Goal: Transaction & Acquisition: Purchase product/service

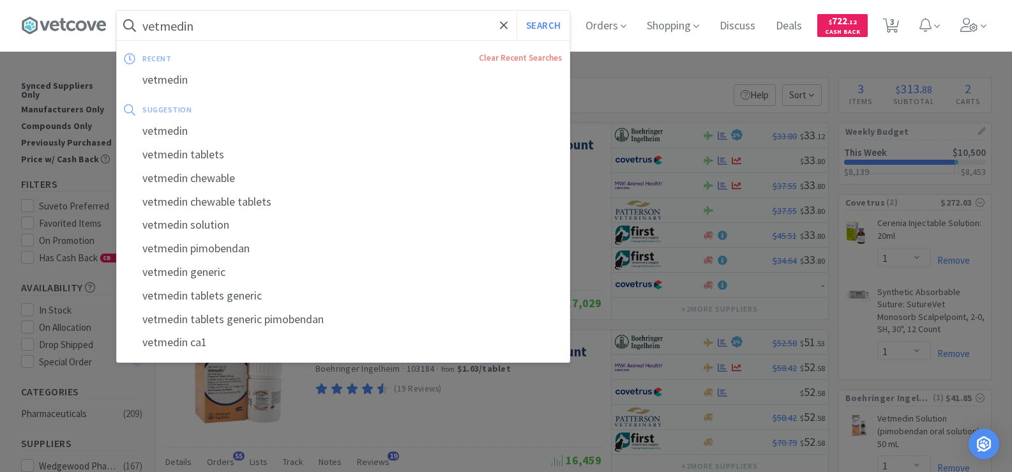
select select "1"
click at [214, 26] on input "vetmedin" at bounding box center [343, 25] width 452 height 29
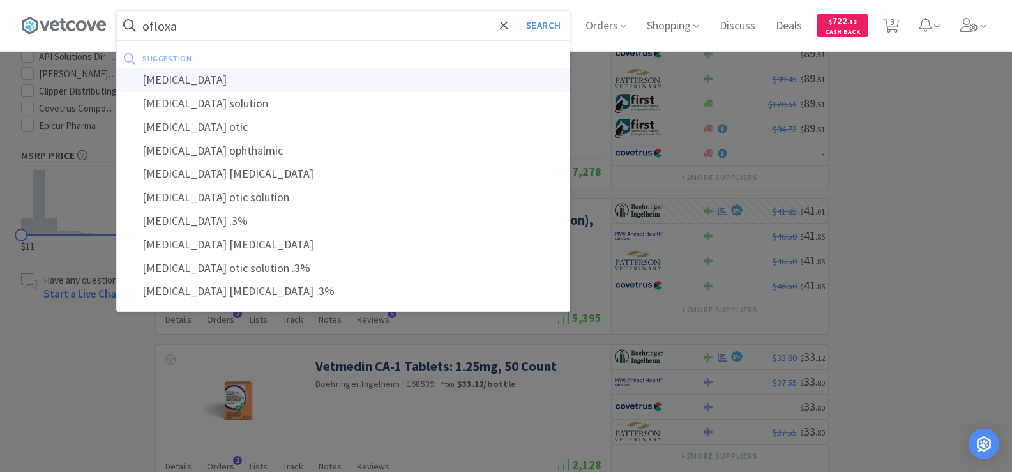
click at [193, 78] on div "[MEDICAL_DATA]" at bounding box center [343, 80] width 452 height 24
type input "[MEDICAL_DATA]"
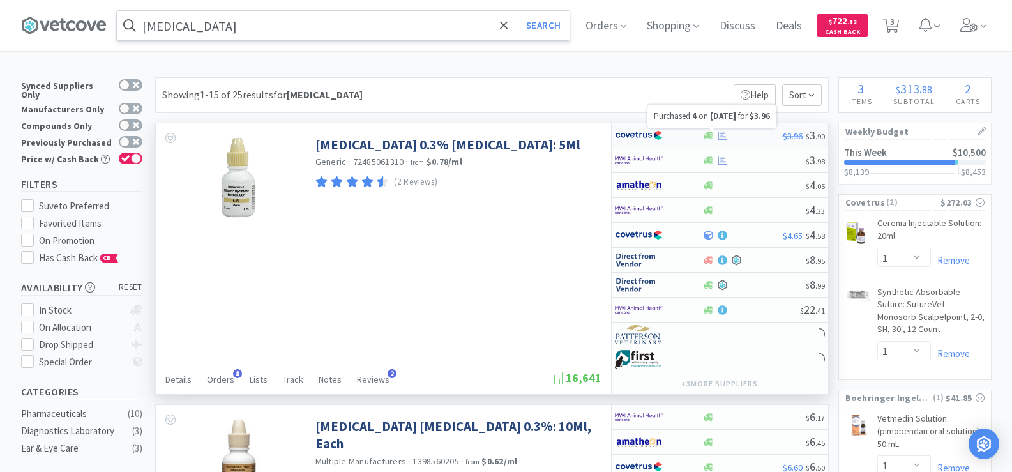
click at [725, 134] on icon at bounding box center [722, 136] width 10 height 10
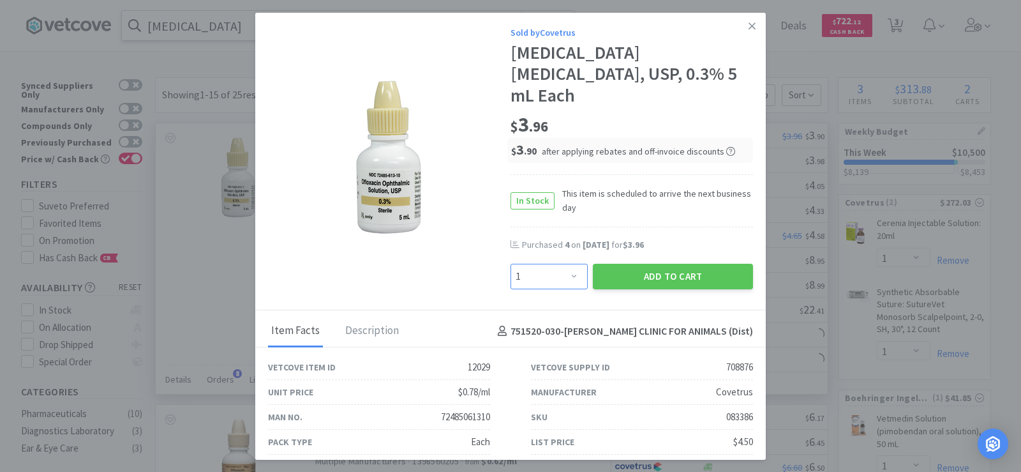
click at [562, 264] on select "Enter Quantity 1 2 3 4 5 6 7 8 9 10 11 12 13 14 15 16 17 18 19 20 Enter Quantity" at bounding box center [549, 277] width 77 height 26
select select "4"
click at [511, 264] on select "Enter Quantity 1 2 3 4 5 6 7 8 9 10 11 12 13 14 15 16 17 18 19 20 Enter Quantity" at bounding box center [549, 277] width 77 height 26
click at [656, 264] on button "Add to Cart" at bounding box center [673, 277] width 160 height 26
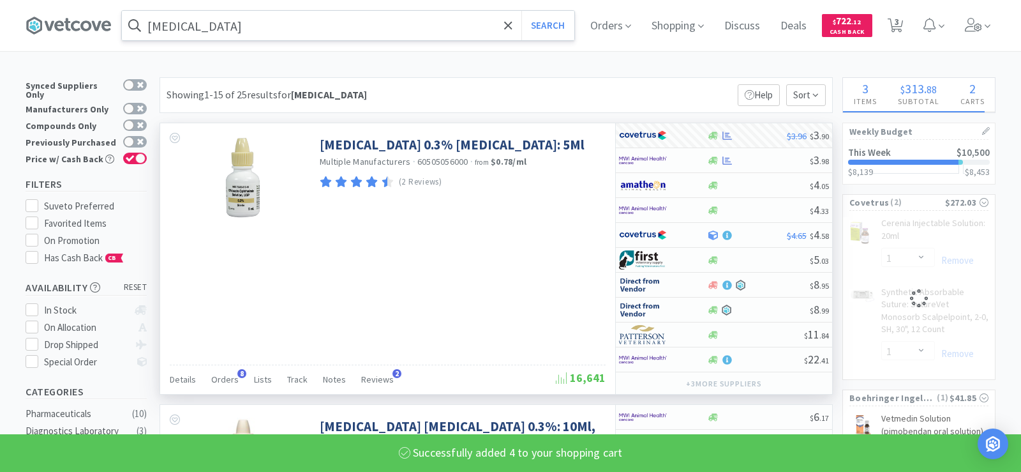
select select "4"
select select "1"
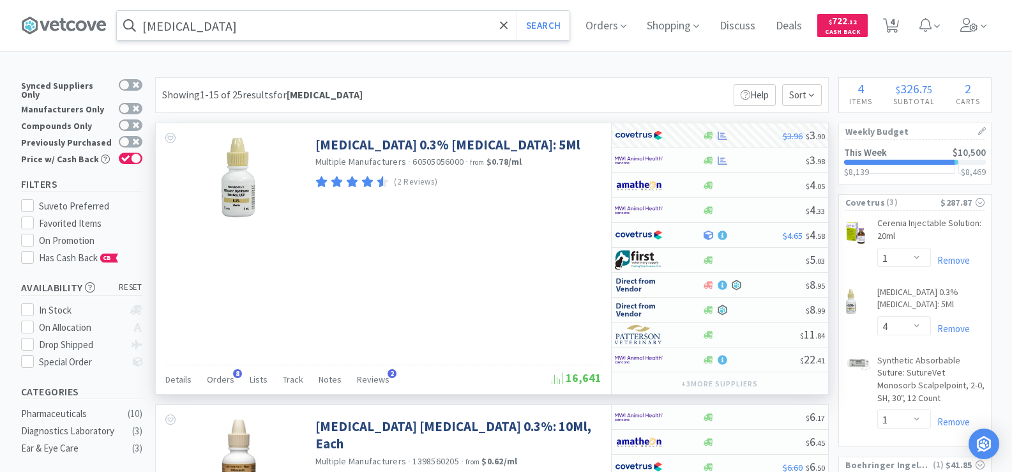
click at [220, 24] on input "[MEDICAL_DATA]" at bounding box center [343, 25] width 452 height 29
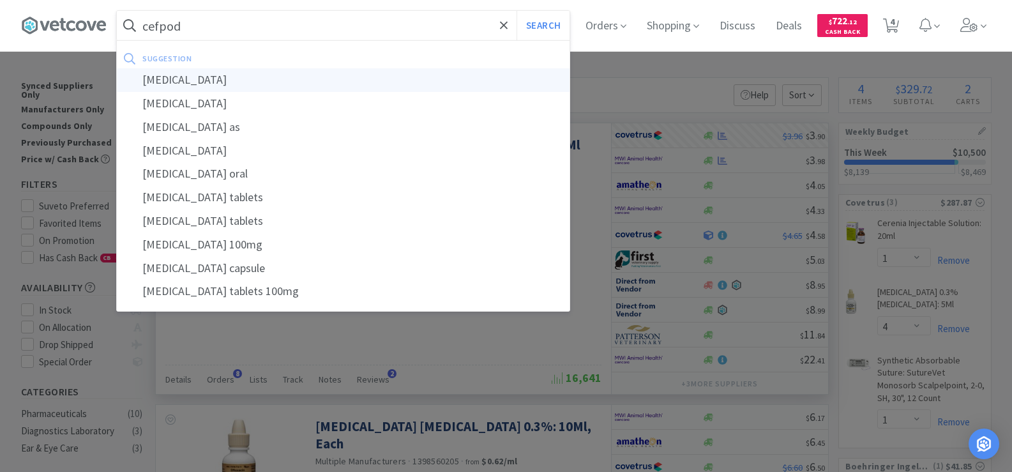
click at [212, 77] on div "[MEDICAL_DATA]" at bounding box center [343, 80] width 452 height 24
type input "[MEDICAL_DATA]"
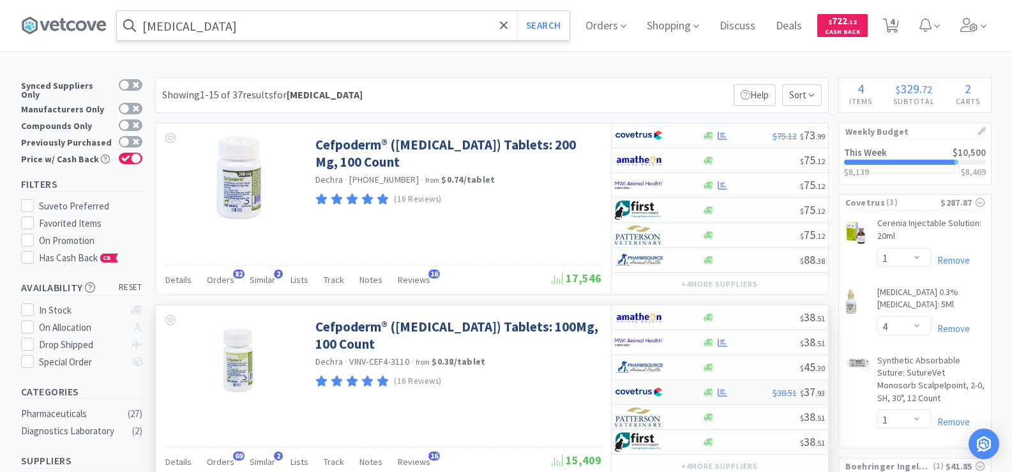
click at [717, 392] on div at bounding box center [722, 392] width 13 height 10
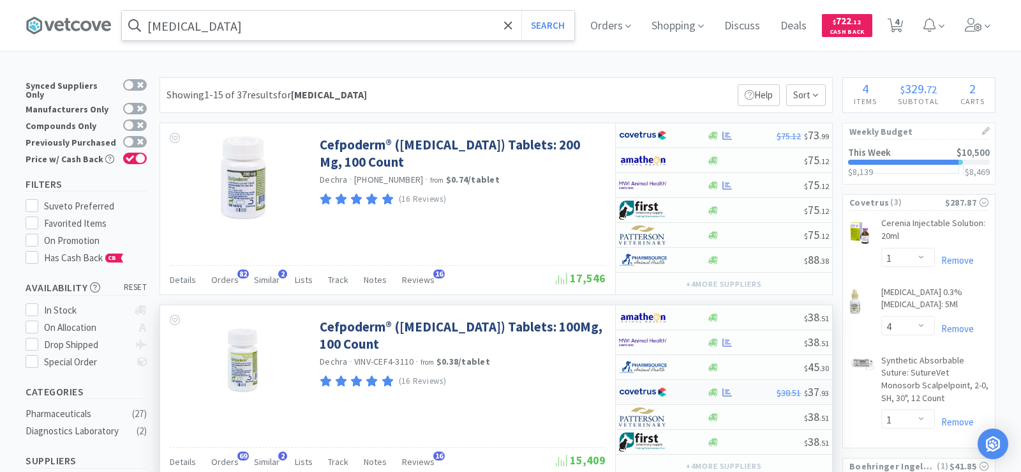
select select "1"
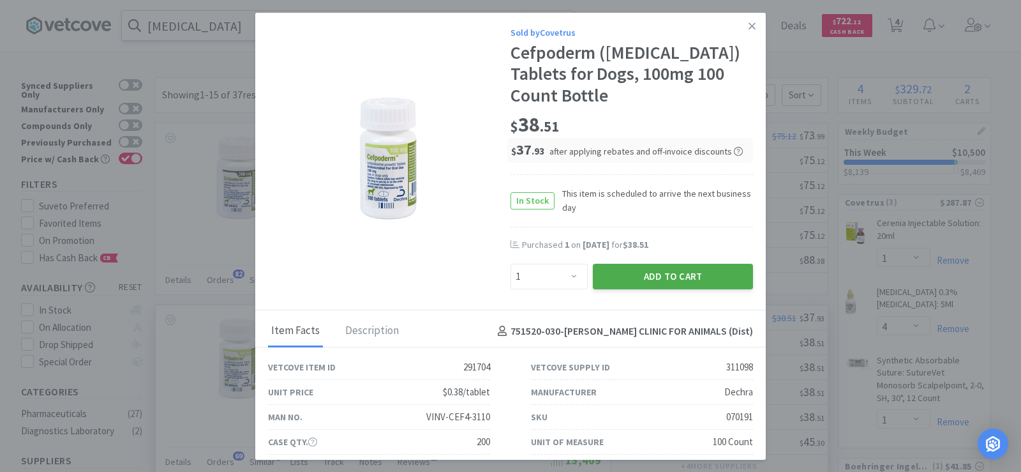
click at [615, 267] on button "Add to Cart" at bounding box center [673, 277] width 160 height 26
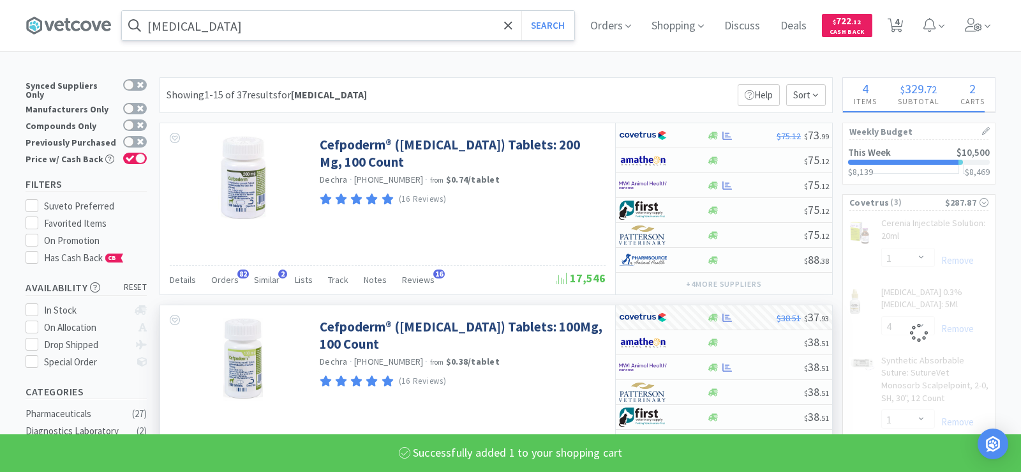
select select "1"
select select "4"
select select "1"
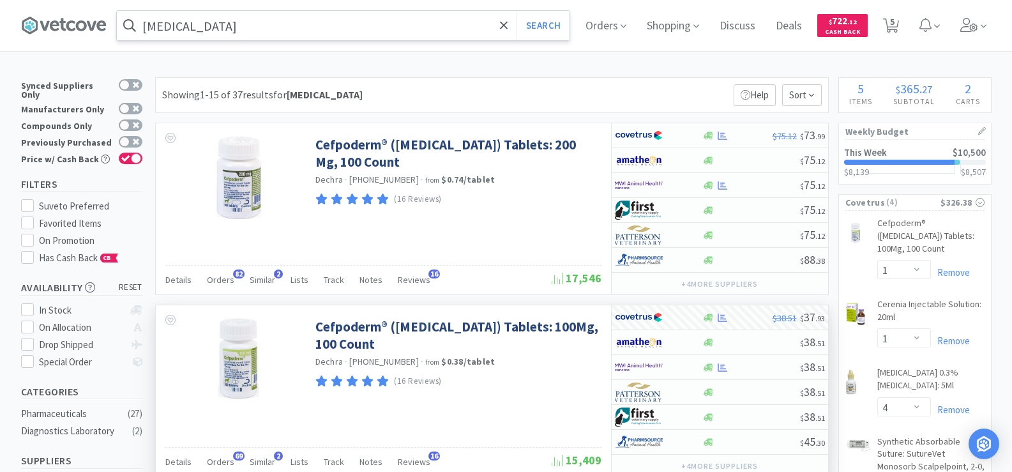
click at [234, 23] on input "[MEDICAL_DATA]" at bounding box center [343, 25] width 452 height 29
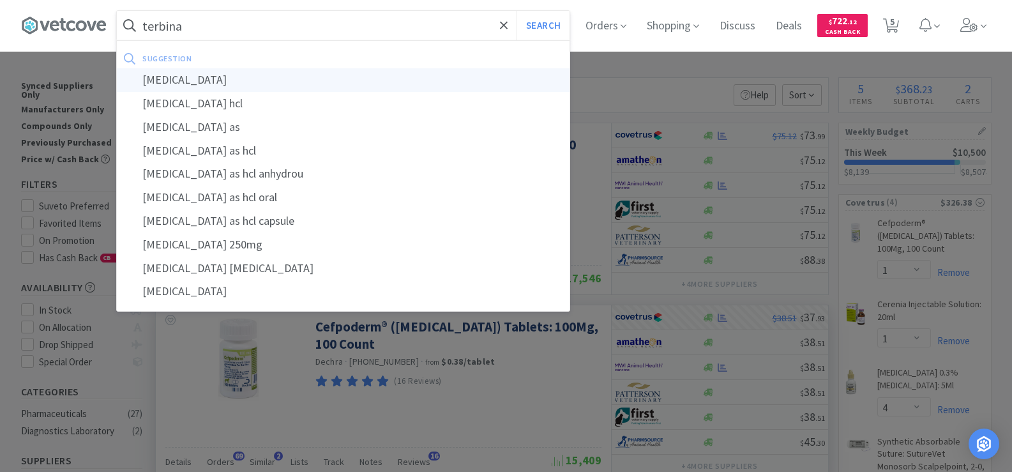
click at [231, 80] on div "[MEDICAL_DATA]" at bounding box center [343, 80] width 452 height 24
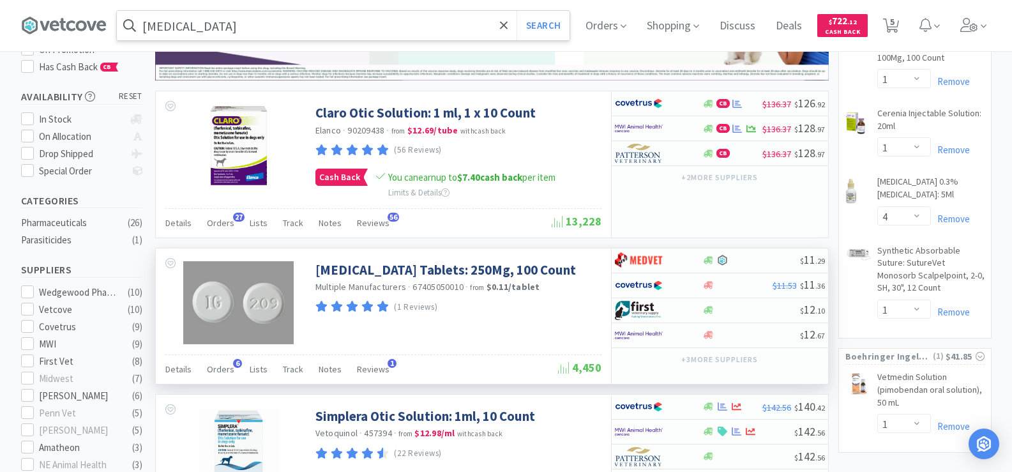
scroll to position [191, 0]
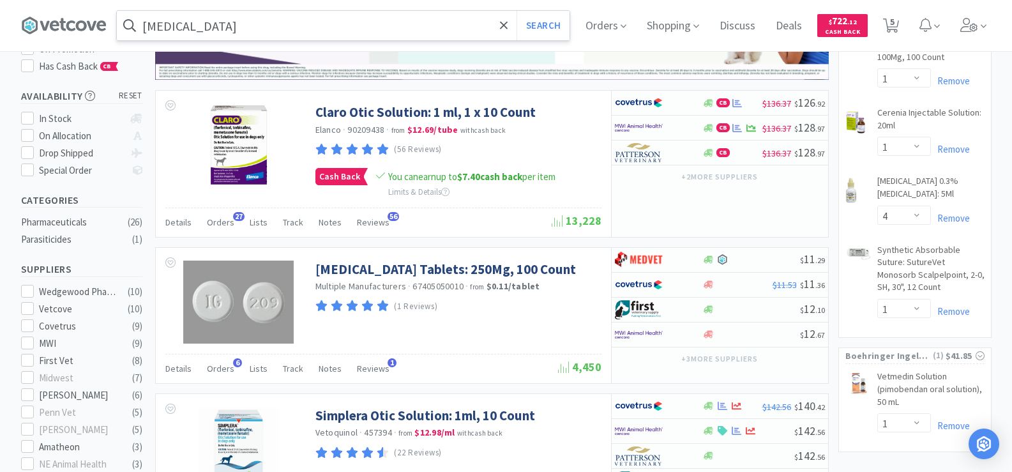
click at [227, 19] on input "[MEDICAL_DATA]" at bounding box center [343, 25] width 452 height 29
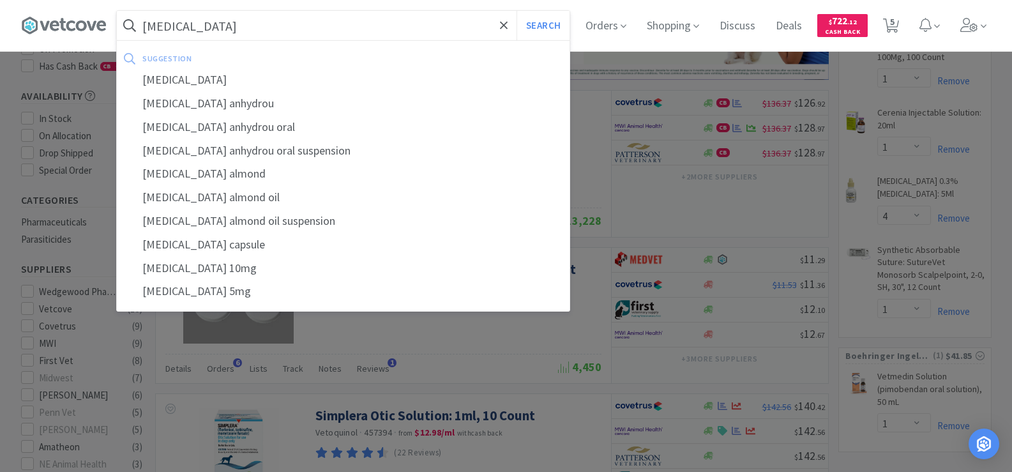
type input "[MEDICAL_DATA]"
click at [516, 11] on button "Search" at bounding box center [542, 25] width 53 height 29
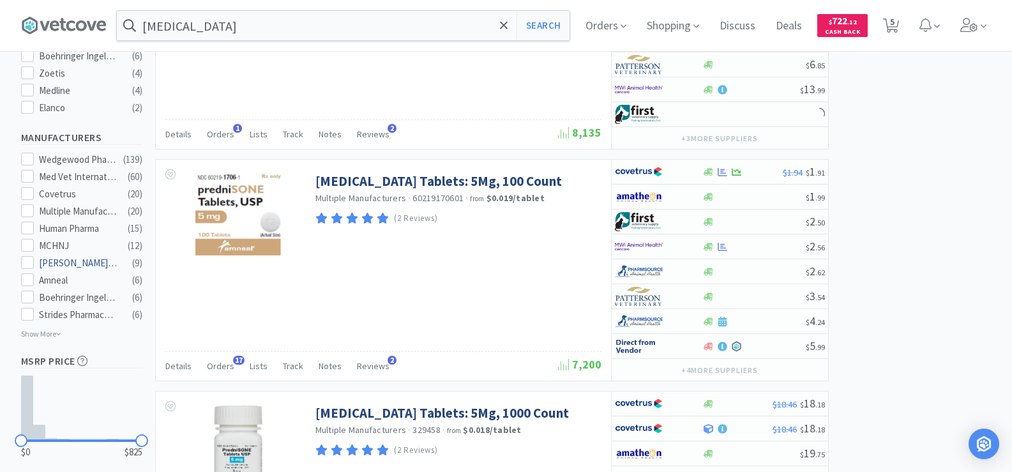
scroll to position [638, 0]
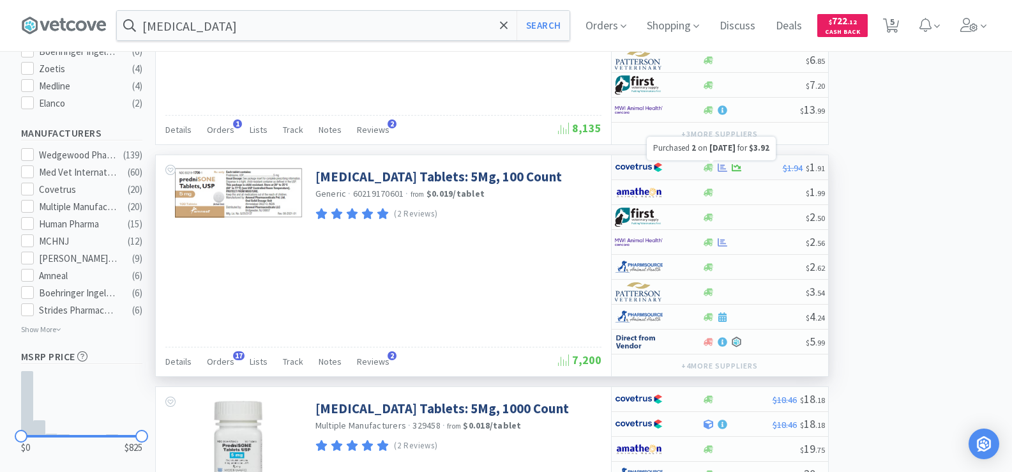
click at [724, 168] on icon at bounding box center [722, 167] width 10 height 8
select select "1"
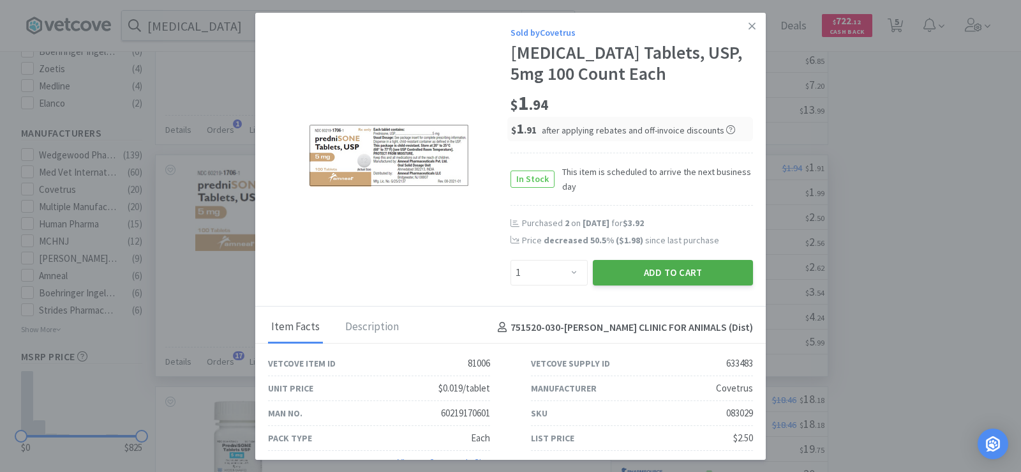
click at [624, 278] on button "Add to Cart" at bounding box center [673, 273] width 160 height 26
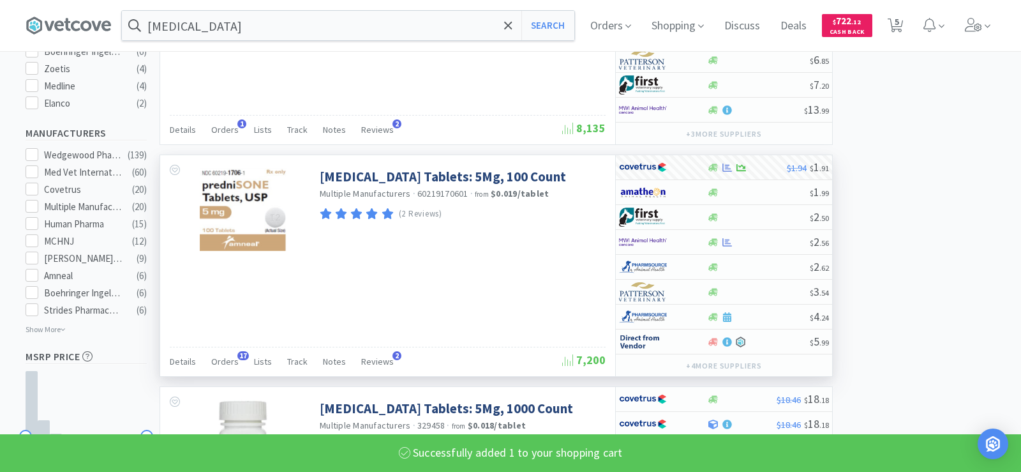
select select "1"
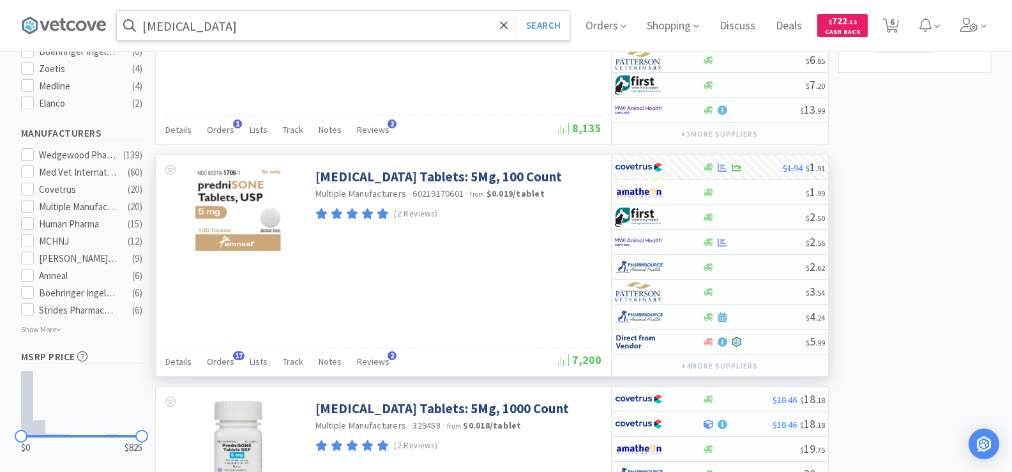
click at [221, 18] on input "[MEDICAL_DATA]" at bounding box center [343, 25] width 452 height 29
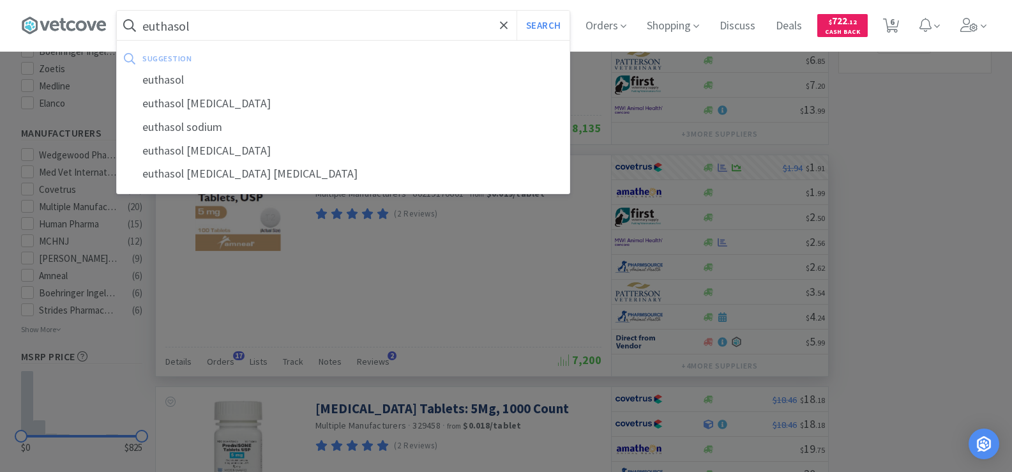
type input "euthasol"
click at [516, 11] on button "Search" at bounding box center [542, 25] width 53 height 29
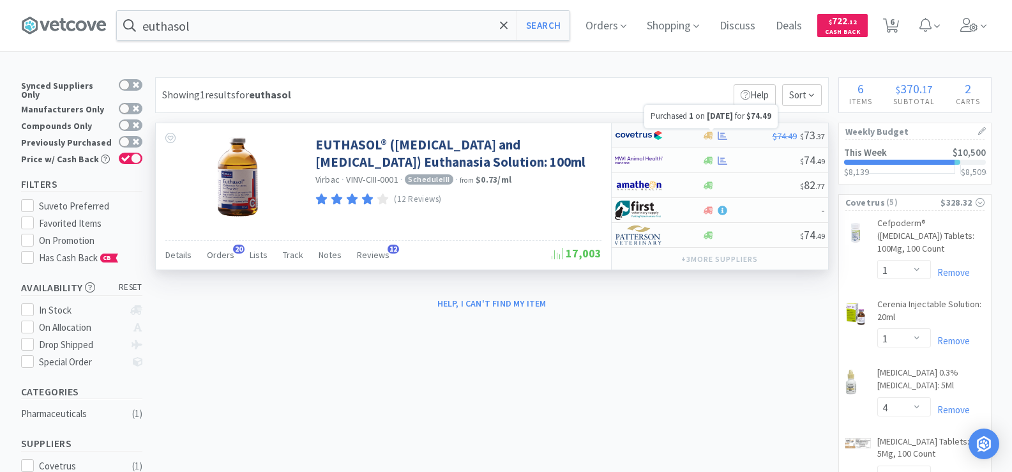
click at [726, 137] on icon at bounding box center [722, 135] width 10 height 8
select select "1"
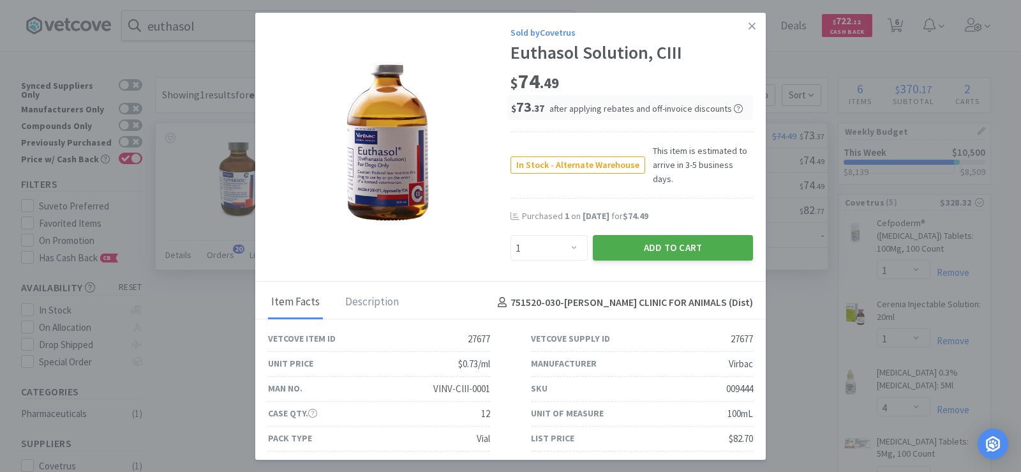
click at [620, 235] on button "Add to Cart" at bounding box center [673, 248] width 160 height 26
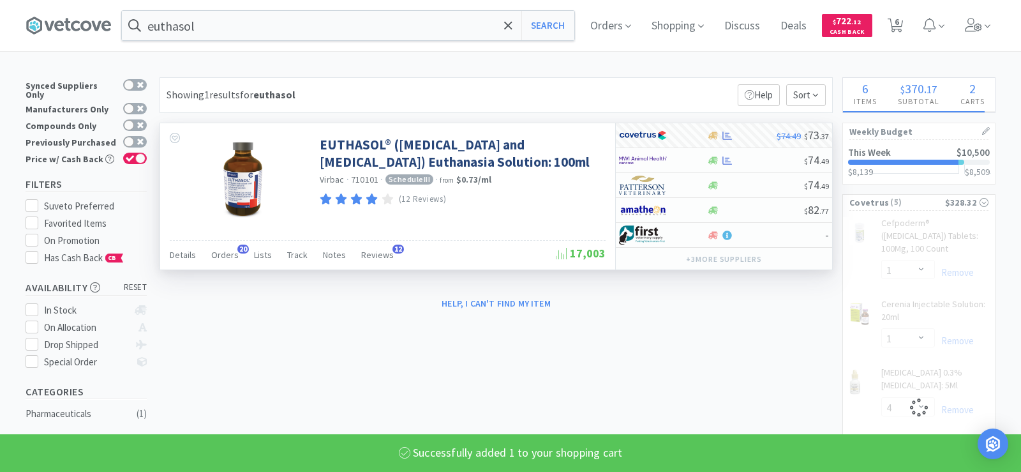
select select "1"
select select "4"
select select "1"
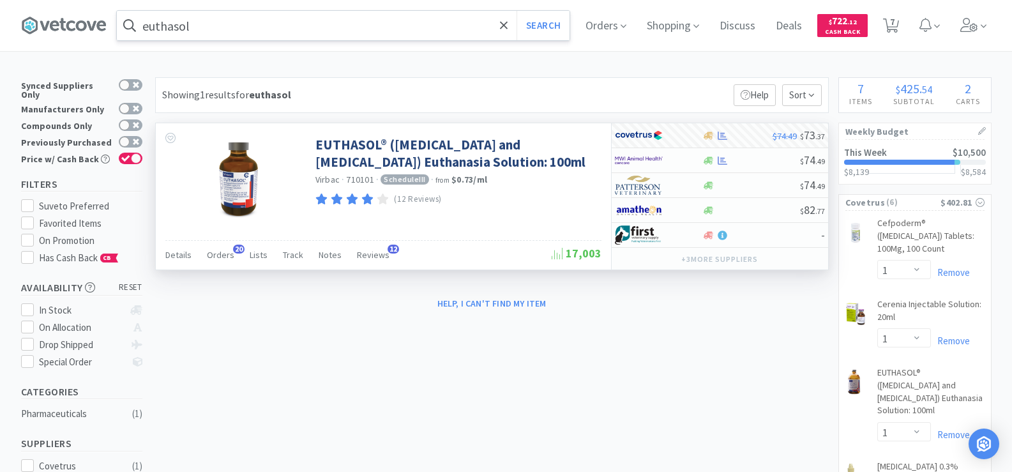
click at [261, 23] on input "euthasol" at bounding box center [343, 25] width 452 height 29
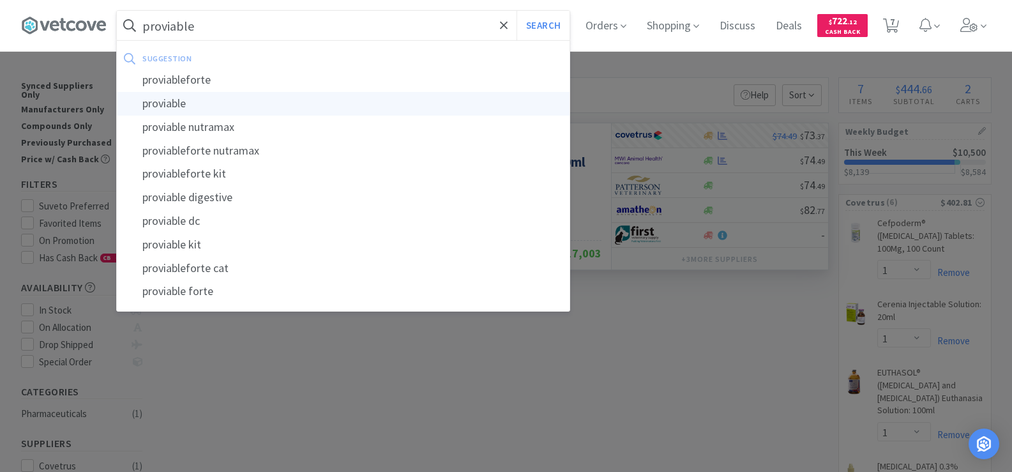
type input "proviable"
click at [223, 94] on div "proviable" at bounding box center [343, 104] width 452 height 24
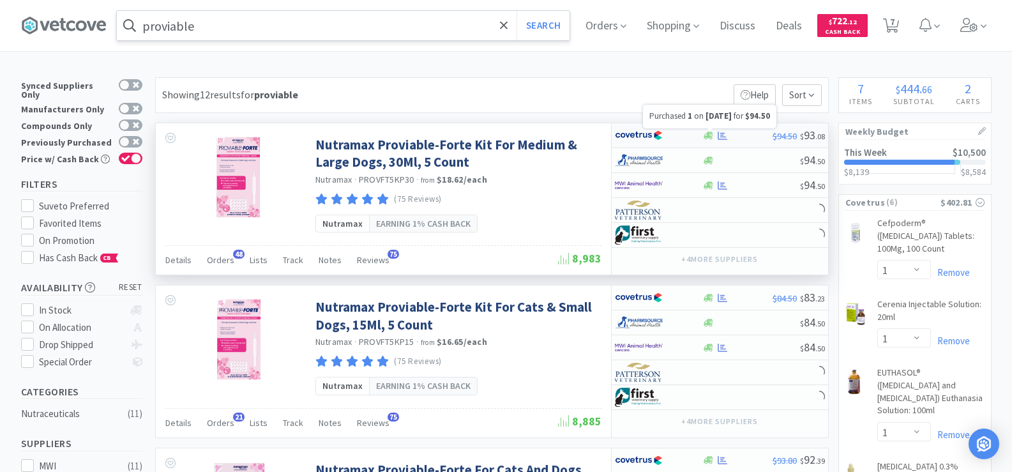
click at [723, 133] on icon at bounding box center [722, 135] width 10 height 8
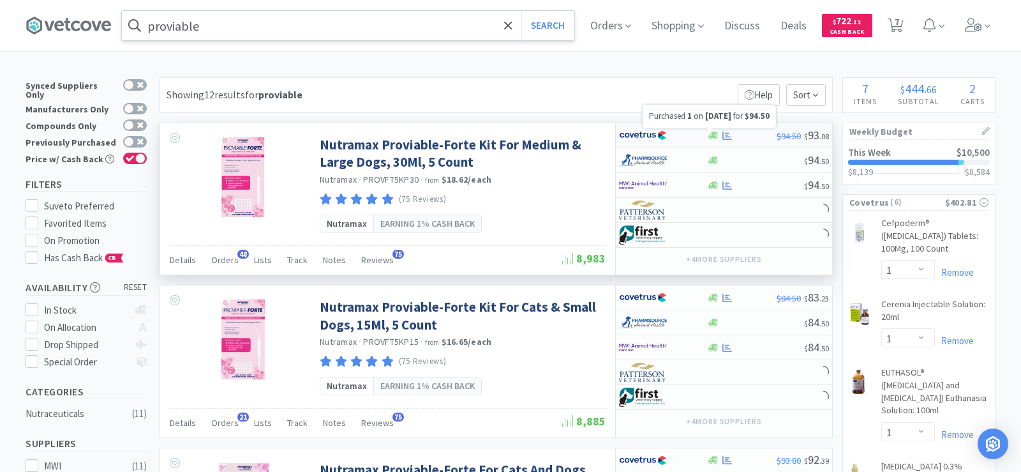
select select "1"
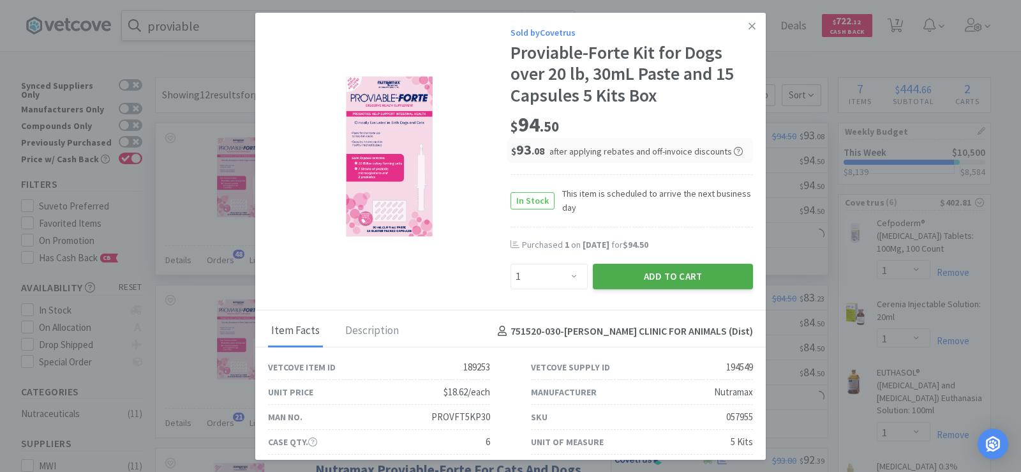
click at [643, 273] on button "Add to Cart" at bounding box center [673, 277] width 160 height 26
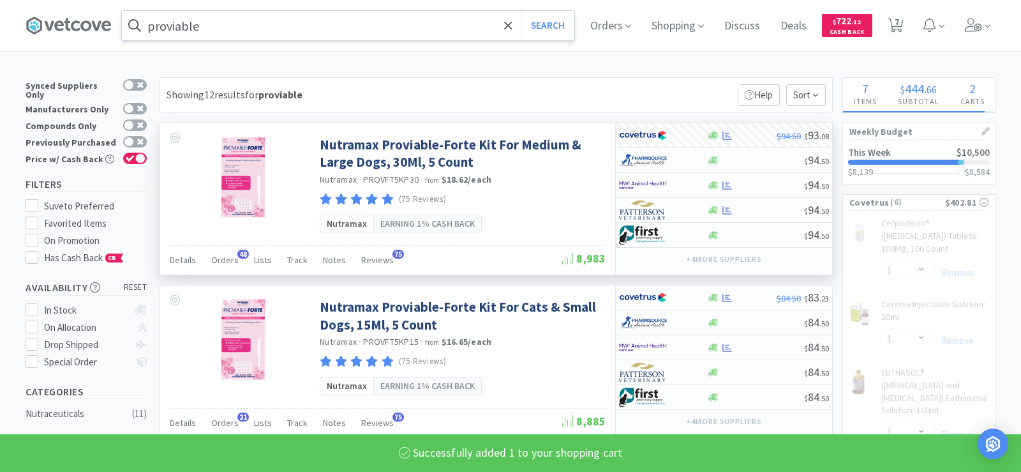
select select "1"
select select "4"
select select "1"
